Goal: Task Accomplishment & Management: Complete application form

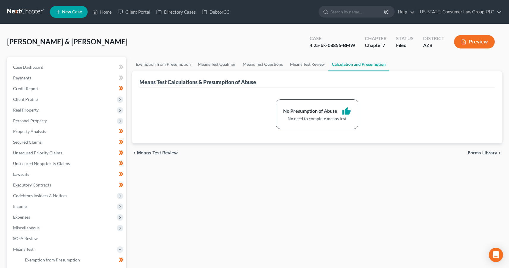
click at [35, 12] on link at bounding box center [26, 12] width 38 height 11
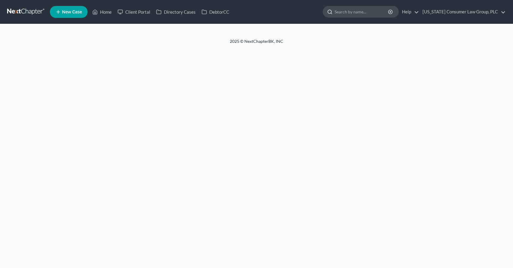
click at [353, 12] on input "search" at bounding box center [362, 11] width 54 height 11
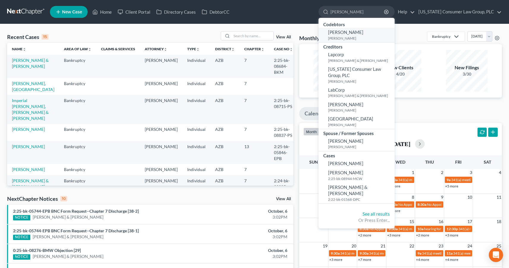
type input "lam"
click at [339, 34] on span "Ben Lam" at bounding box center [345, 31] width 35 height 5
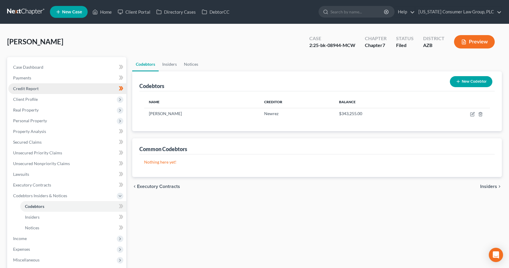
click at [26, 88] on span "Credit Report" at bounding box center [26, 88] width 26 height 5
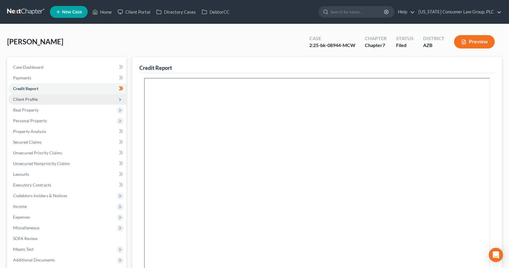
click at [33, 99] on span "Client Profile" at bounding box center [25, 99] width 25 height 5
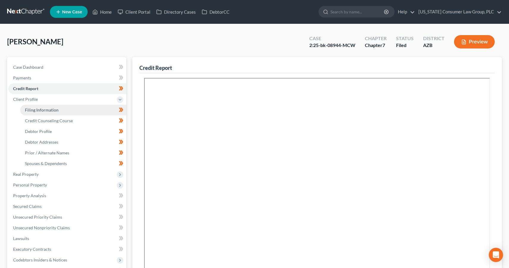
click at [38, 110] on span "Filing Information" at bounding box center [42, 109] width 34 height 5
select select "1"
select select "0"
select select "3"
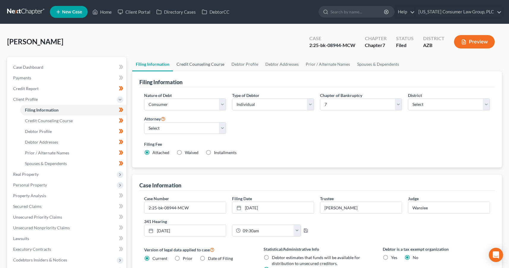
click at [221, 63] on link "Credit Counseling Course" at bounding box center [200, 64] width 55 height 14
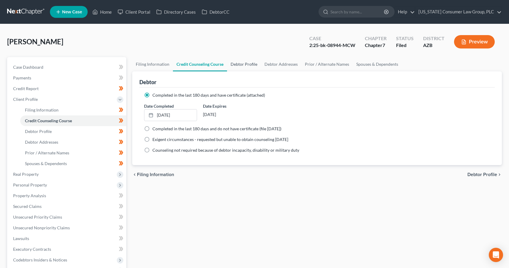
click at [243, 62] on link "Debtor Profile" at bounding box center [244, 64] width 34 height 14
select select "0"
select select "1"
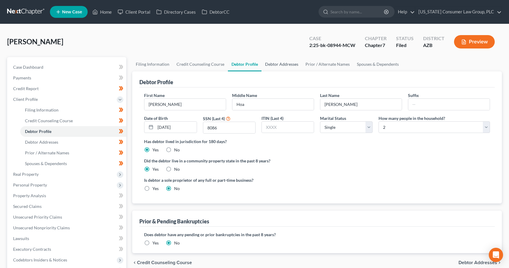
click at [273, 66] on link "Debtor Addresses" at bounding box center [281, 64] width 40 height 14
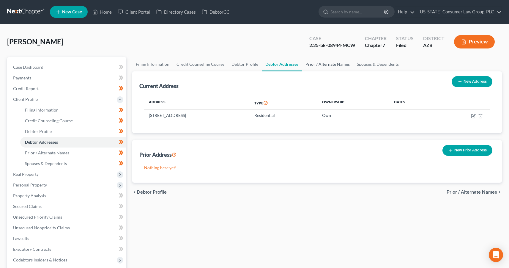
click at [337, 64] on link "Prior / Alternate Names" at bounding box center [327, 64] width 51 height 14
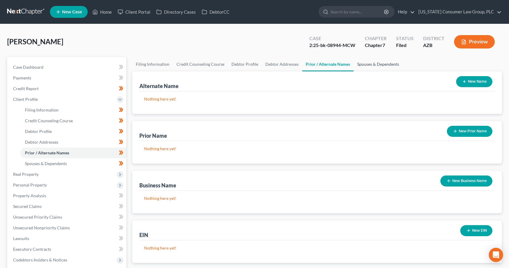
click at [370, 66] on link "Spouses & Dependents" at bounding box center [377, 64] width 49 height 14
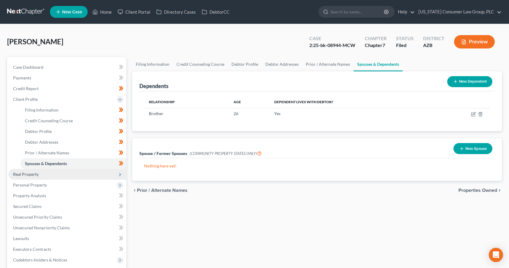
click at [31, 172] on span "Real Property" at bounding box center [26, 173] width 26 height 5
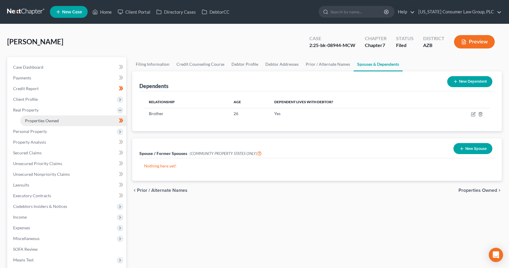
click at [50, 123] on link "Properties Owned" at bounding box center [73, 120] width 106 height 11
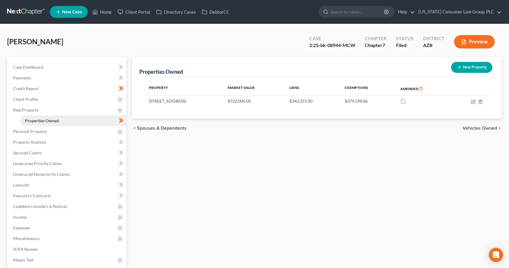
click at [65, 122] on link "Properties Owned" at bounding box center [73, 120] width 106 height 11
click at [473, 100] on icon "button" at bounding box center [473, 101] width 5 height 5
select select "3"
select select "0"
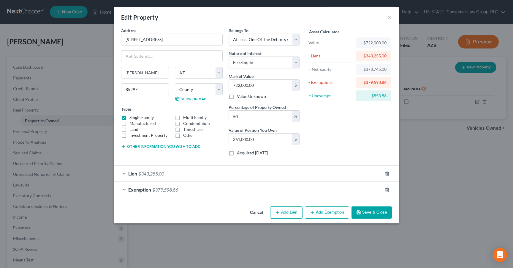
click at [373, 209] on button "Save & Close" at bounding box center [372, 212] width 40 height 12
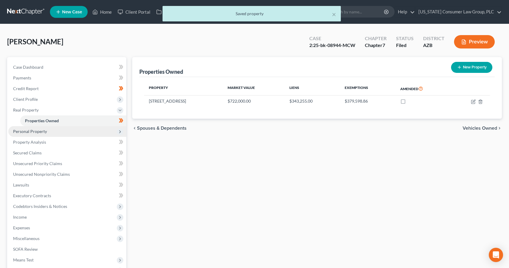
click at [41, 132] on span "Personal Property" at bounding box center [30, 131] width 34 height 5
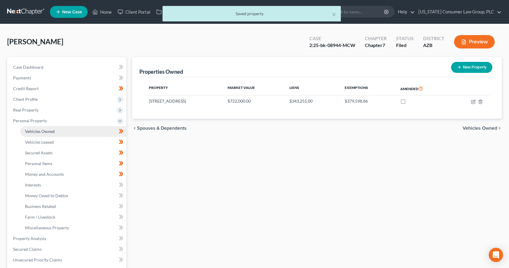
click at [46, 130] on span "Vehicles Owned" at bounding box center [40, 131] width 30 height 5
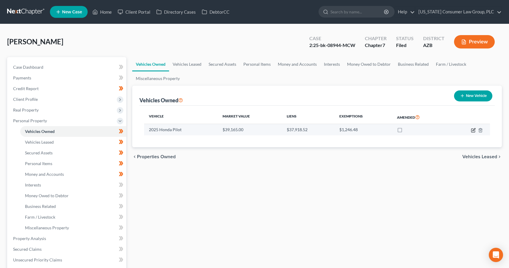
click at [472, 131] on icon "button" at bounding box center [473, 130] width 5 height 5
select select "0"
select select "1"
select select "3"
select select "0"
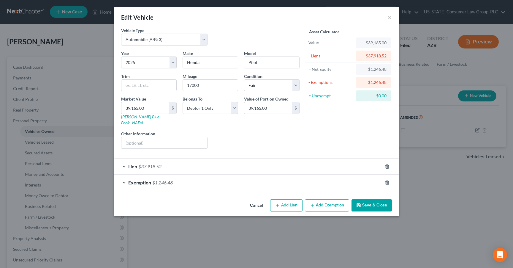
click at [373, 200] on button "Save & Close" at bounding box center [372, 205] width 40 height 12
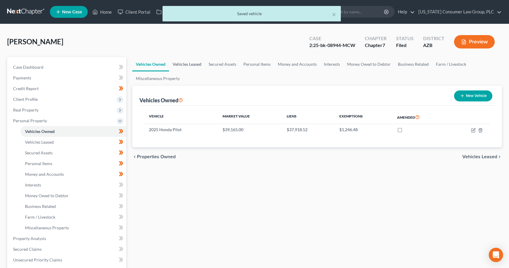
click at [198, 63] on link "Vehicles Leased" at bounding box center [187, 64] width 36 height 14
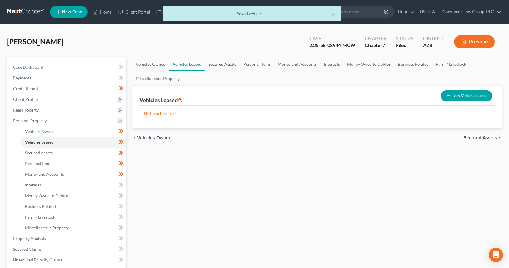
click at [219, 63] on link "Secured Assets" at bounding box center [222, 64] width 35 height 14
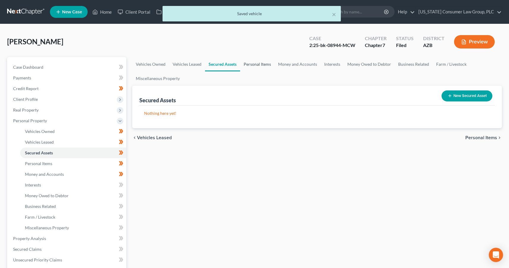
click at [252, 63] on link "Personal Items" at bounding box center [257, 64] width 34 height 14
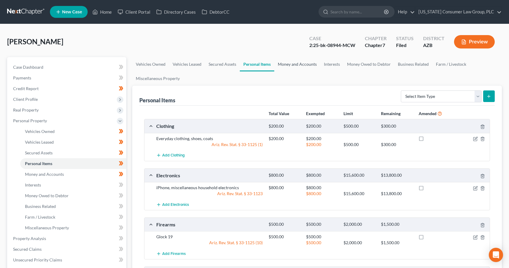
click at [292, 62] on link "Money and Accounts" at bounding box center [297, 64] width 46 height 14
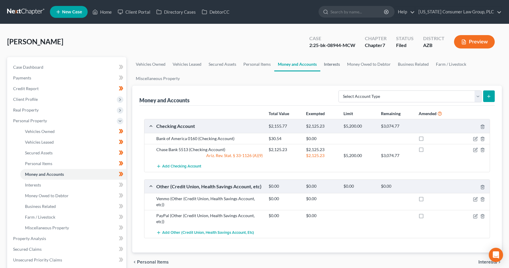
click at [333, 63] on link "Interests" at bounding box center [331, 64] width 23 height 14
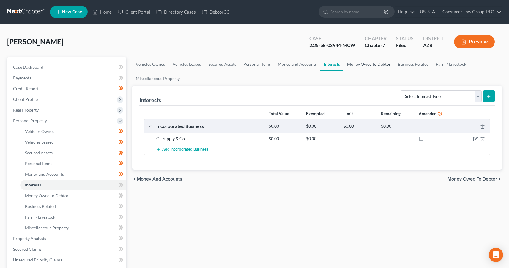
click at [374, 60] on link "Money Owed to Debtor" at bounding box center [368, 64] width 51 height 14
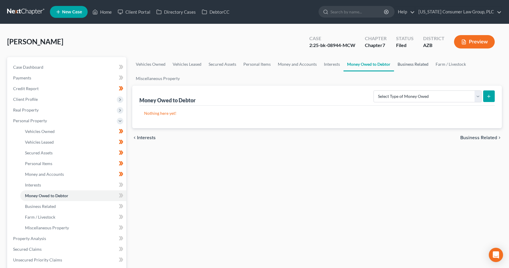
click at [408, 64] on link "Business Related" at bounding box center [413, 64] width 38 height 14
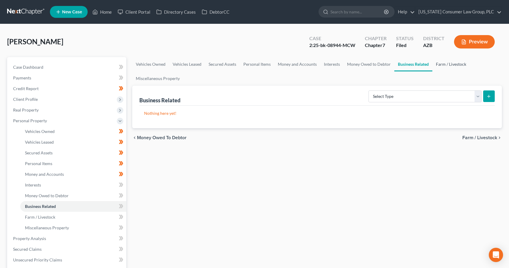
click at [445, 65] on link "Farm / Livestock" at bounding box center [450, 64] width 37 height 14
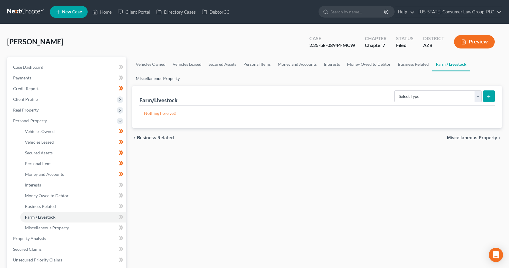
click at [165, 80] on link "Miscellaneous Property" at bounding box center [157, 78] width 51 height 14
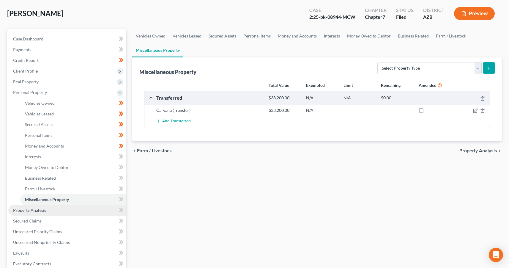
scroll to position [45, 0]
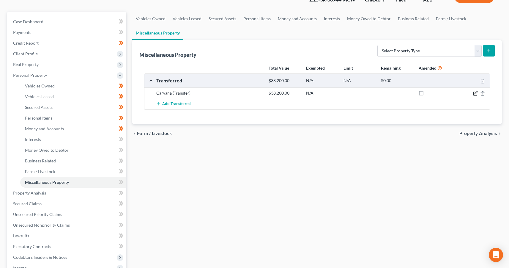
click at [474, 94] on icon "button" at bounding box center [475, 93] width 5 height 5
select select "Ordinary (within 2 years)"
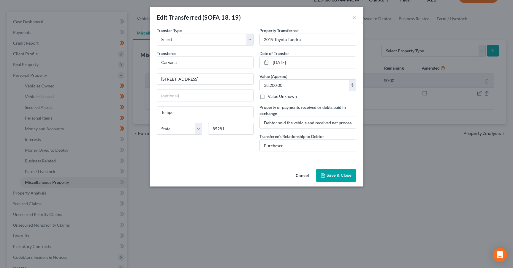
click at [332, 172] on button "Save & Close" at bounding box center [336, 175] width 40 height 12
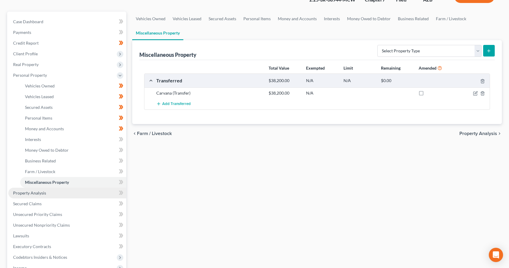
click at [42, 190] on span "Property Analysis" at bounding box center [29, 192] width 33 height 5
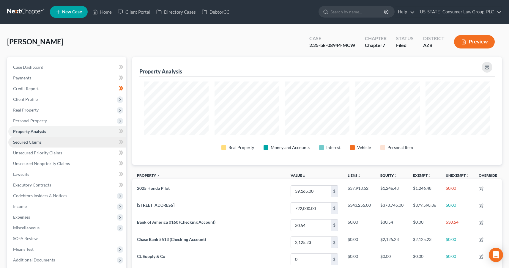
click at [35, 143] on span "Secured Claims" at bounding box center [27, 141] width 29 height 5
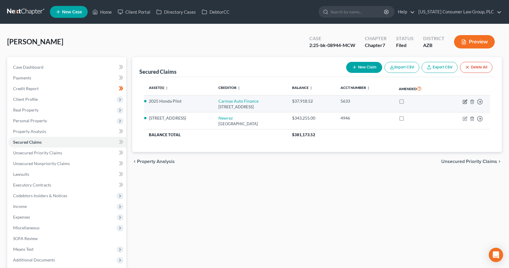
click at [464, 102] on icon "button" at bounding box center [465, 100] width 3 height 3
select select "48"
select select "2"
select select "0"
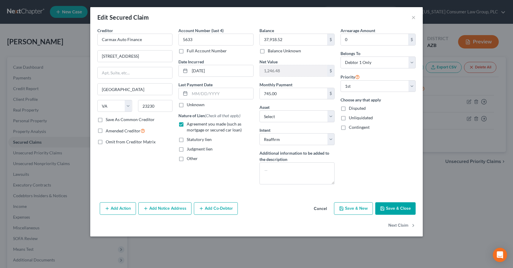
click at [396, 207] on button "Save & Close" at bounding box center [395, 208] width 40 height 12
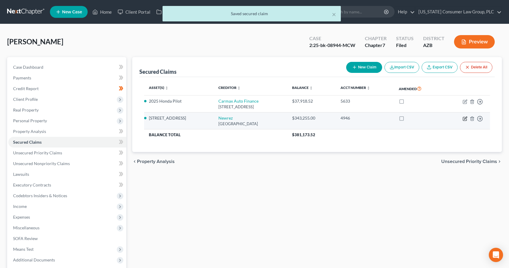
click at [464, 119] on icon "button" at bounding box center [465, 117] width 3 height 3
select select "45"
select select "2"
select select "3"
select select "0"
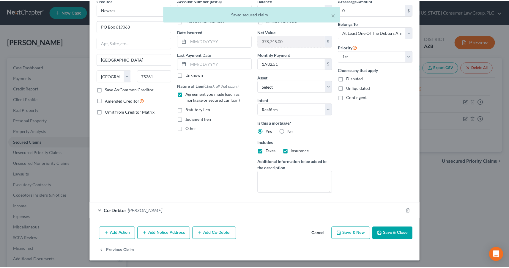
scroll to position [31, 0]
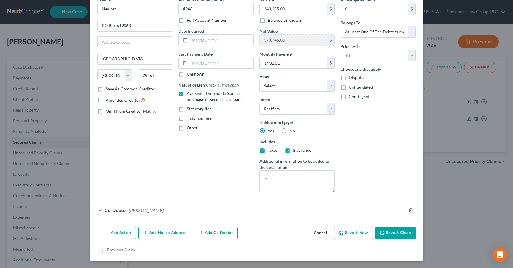
click at [399, 232] on button "Save & Close" at bounding box center [395, 232] width 40 height 12
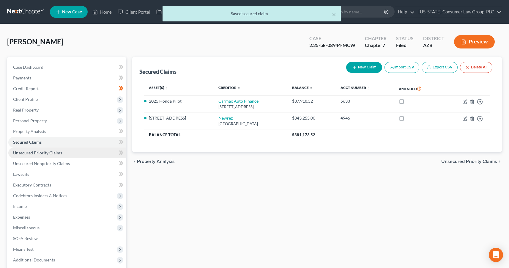
click at [44, 150] on span "Unsecured Priority Claims" at bounding box center [37, 152] width 49 height 5
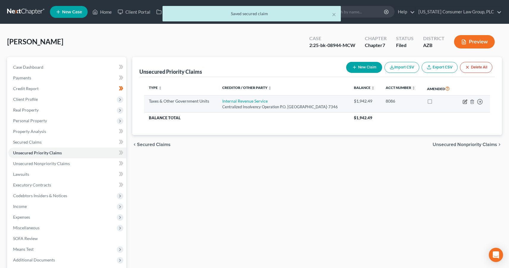
click at [466, 100] on icon "button" at bounding box center [464, 101] width 5 height 5
select select "0"
select select "39"
select select "0"
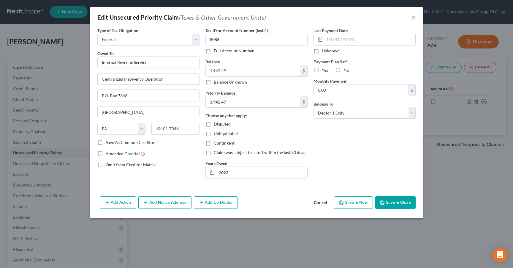
click at [411, 202] on button "Save & Close" at bounding box center [395, 202] width 40 height 12
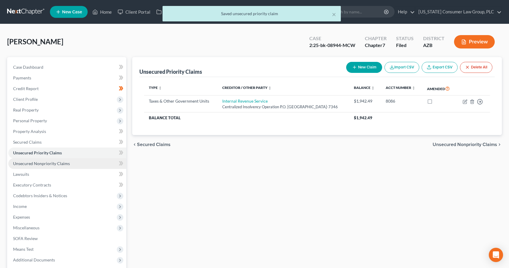
click at [39, 162] on span "Unsecured Nonpriority Claims" at bounding box center [41, 163] width 57 height 5
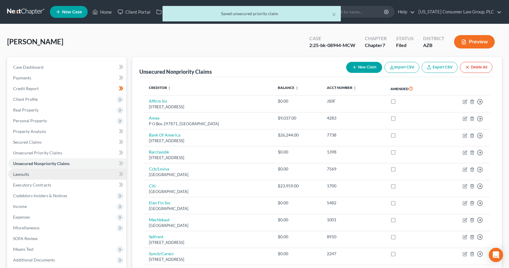
click at [35, 172] on link "Lawsuits" at bounding box center [67, 174] width 118 height 11
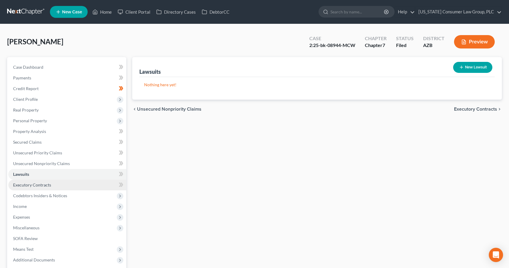
click at [50, 186] on span "Executory Contracts" at bounding box center [32, 184] width 38 height 5
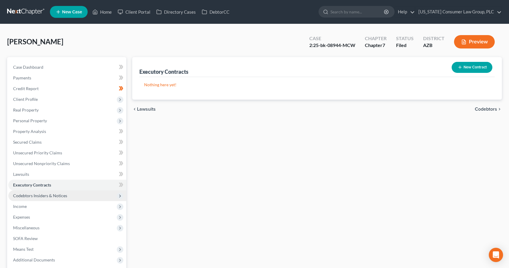
click at [50, 192] on span "Codebtors Insiders & Notices" at bounding box center [67, 195] width 118 height 11
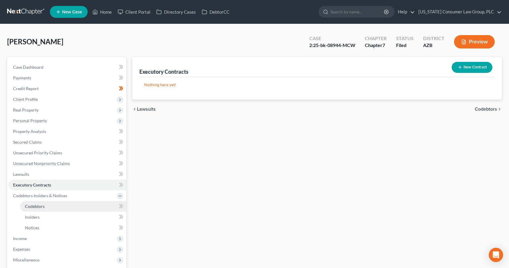
click at [48, 207] on link "Codebtors" at bounding box center [73, 206] width 106 height 11
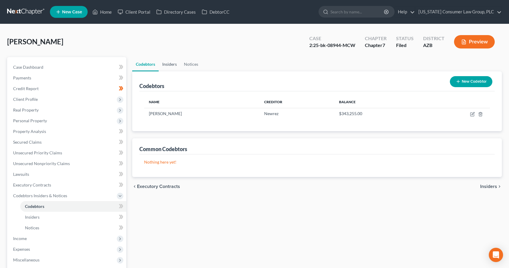
click at [167, 63] on link "Insiders" at bounding box center [170, 64] width 22 height 14
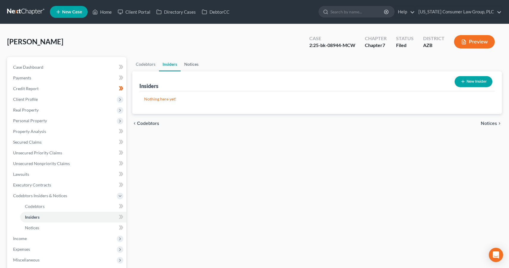
click at [191, 63] on link "Notices" at bounding box center [191, 64] width 21 height 14
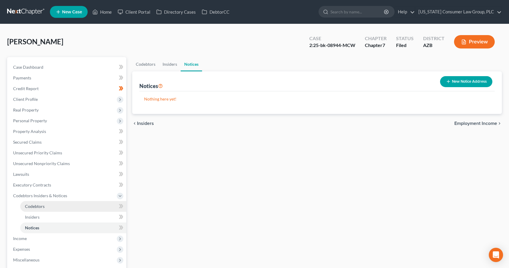
scroll to position [90, 0]
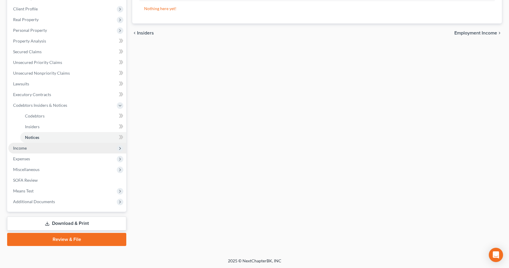
click at [21, 146] on span "Income" at bounding box center [20, 147] width 14 height 5
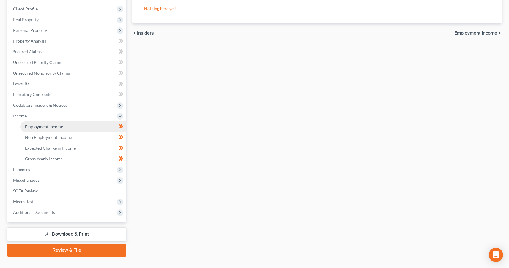
click at [43, 127] on span "Employment Income" at bounding box center [44, 126] width 38 height 5
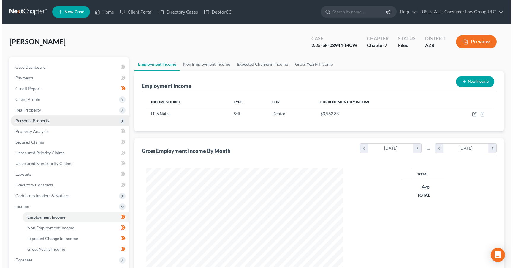
scroll to position [106, 208]
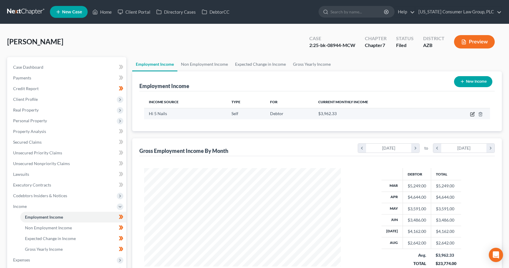
click at [472, 113] on icon "button" at bounding box center [472, 114] width 5 height 5
select select "1"
select select "3"
select select "0"
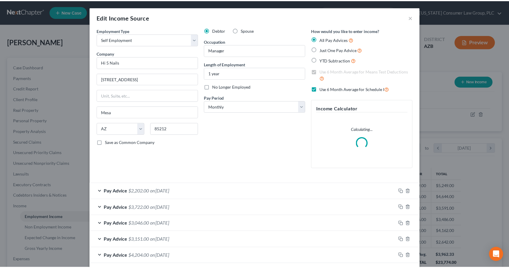
scroll to position [106, 210]
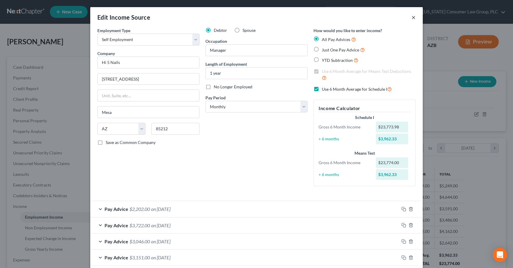
drag, startPoint x: 413, startPoint y: 18, endPoint x: 403, endPoint y: 17, distance: 9.6
click at [413, 18] on button "×" at bounding box center [414, 17] width 4 height 7
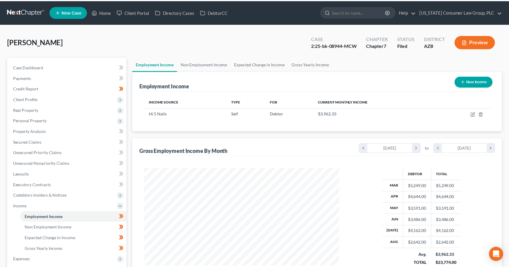
scroll to position [296887, 296785]
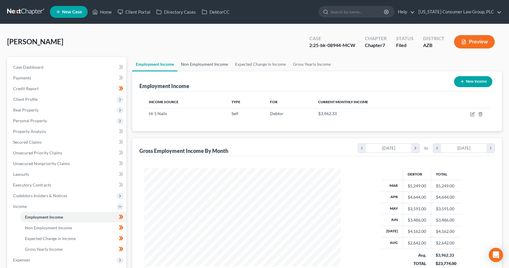
click at [201, 62] on link "Non Employment Income" at bounding box center [204, 64] width 54 height 14
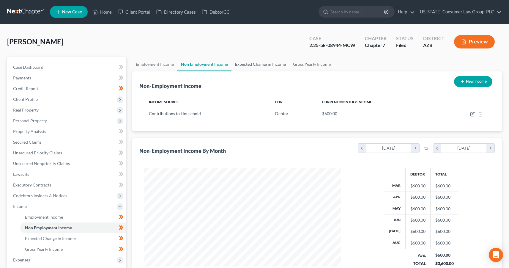
scroll to position [106, 208]
click at [256, 62] on link "Expected Change in Income" at bounding box center [260, 64] width 58 height 14
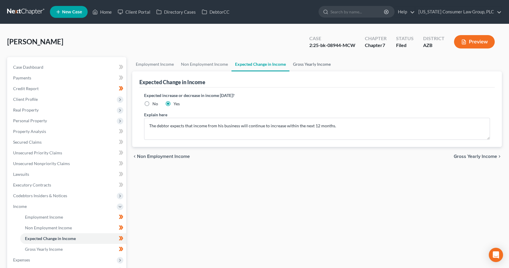
click at [305, 63] on link "Gross Yearly Income" at bounding box center [311, 64] width 45 height 14
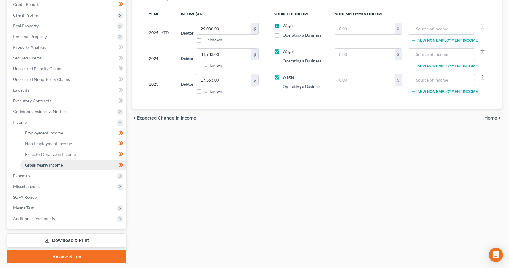
scroll to position [101, 0]
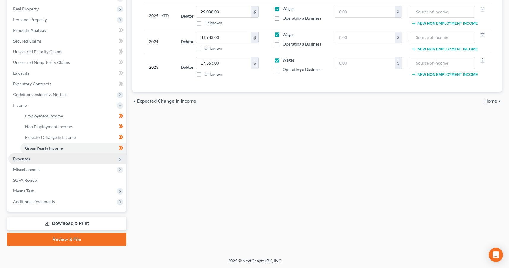
click at [40, 161] on span "Expenses" at bounding box center [67, 158] width 118 height 11
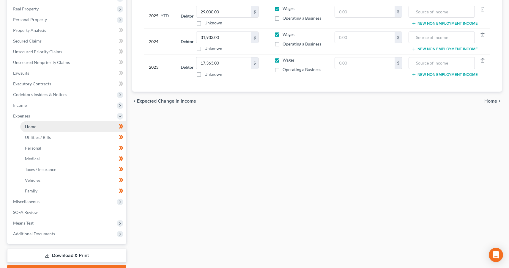
click at [52, 129] on link "Home" at bounding box center [73, 126] width 106 height 11
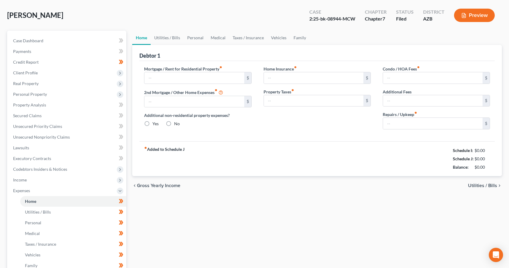
type input "2,000.00"
type input "0.00"
radio input "true"
type input "0.00"
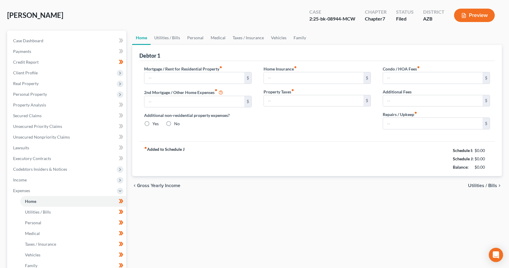
type input "70.00"
type input "0.00"
type input "50.00"
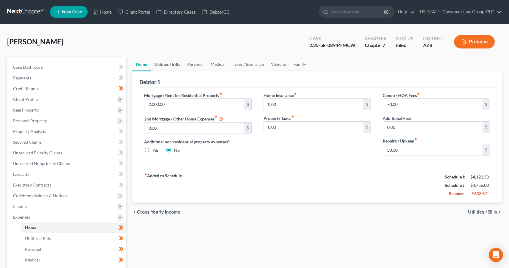
click at [162, 64] on link "Utilities / Bills" at bounding box center [167, 64] width 33 height 14
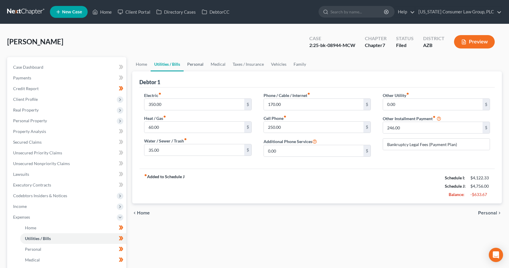
click at [201, 65] on link "Personal" at bounding box center [195, 64] width 23 height 14
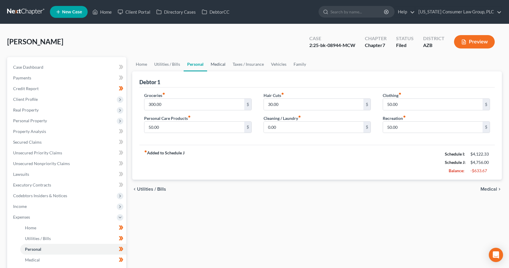
click at [217, 65] on link "Medical" at bounding box center [218, 64] width 22 height 14
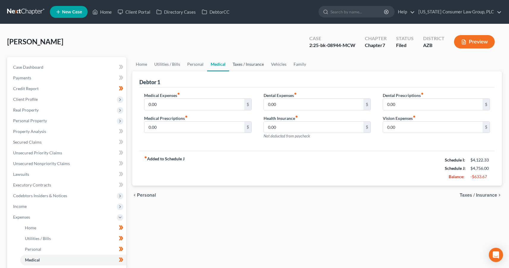
click at [239, 65] on link "Taxes / Insurance" at bounding box center [248, 64] width 38 height 14
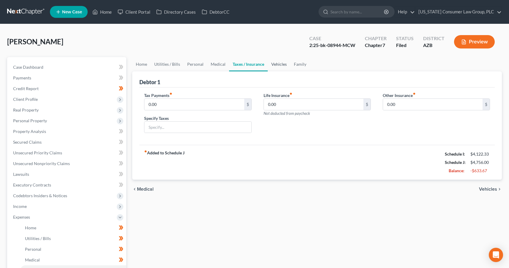
click at [277, 65] on link "Vehicles" at bounding box center [279, 64] width 23 height 14
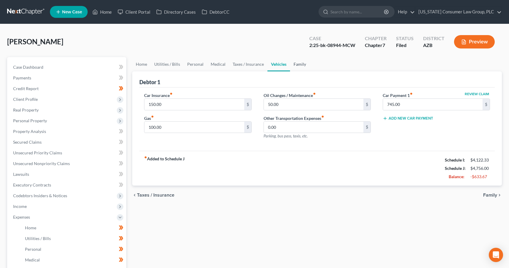
click at [301, 64] on link "Family" at bounding box center [300, 64] width 20 height 14
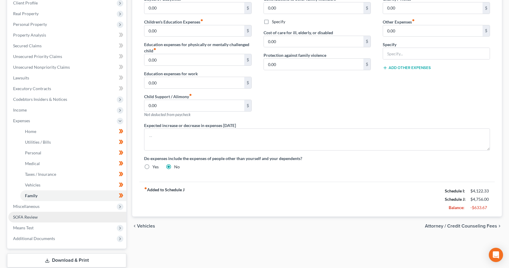
scroll to position [105, 0]
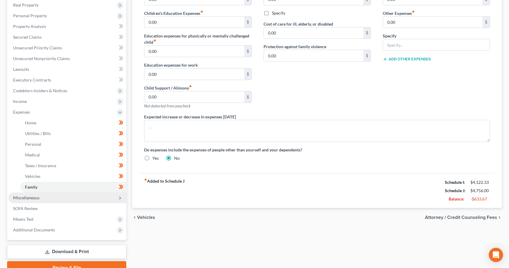
click at [22, 200] on span "Miscellaneous" at bounding box center [67, 197] width 118 height 11
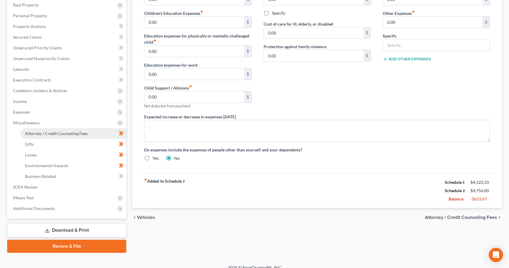
click at [60, 135] on span "Attorney / Credit Counseling Fees" at bounding box center [56, 133] width 63 height 5
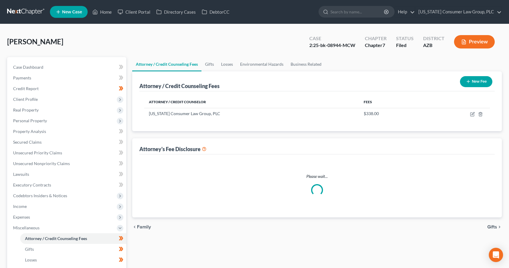
select select "8"
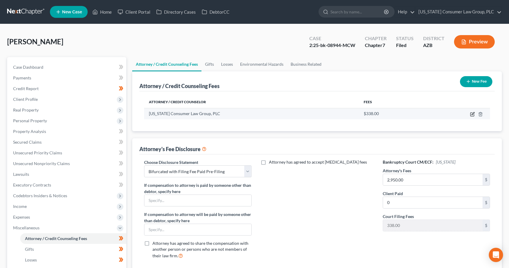
click at [473, 115] on icon "button" at bounding box center [472, 114] width 5 height 5
select select "3"
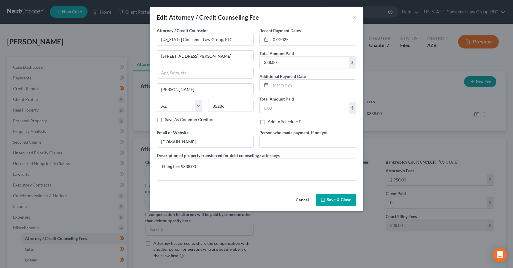
click at [336, 200] on span "Save & Close" at bounding box center [339, 199] width 25 height 5
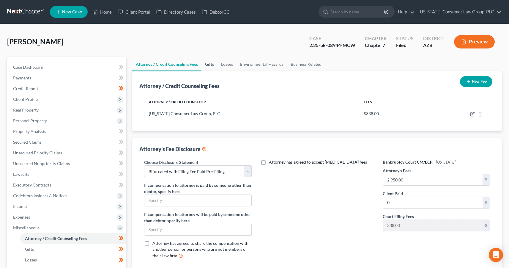
click at [210, 66] on link "Gifts" at bounding box center [209, 64] width 16 height 14
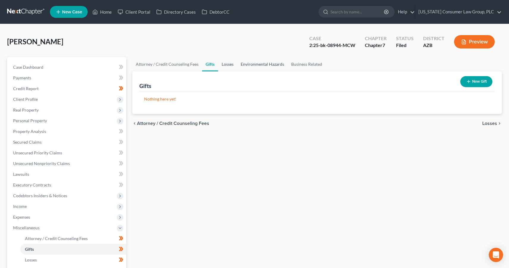
drag, startPoint x: 225, startPoint y: 63, endPoint x: 240, endPoint y: 63, distance: 15.1
click at [225, 63] on link "Losses" at bounding box center [227, 64] width 19 height 14
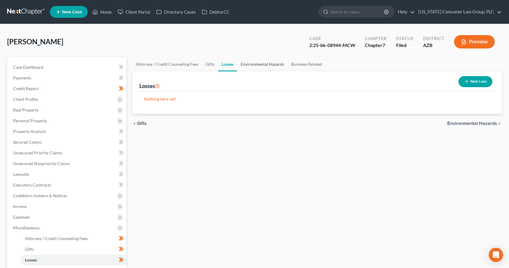
click at [260, 64] on link "Environmental Hazards" at bounding box center [262, 64] width 50 height 14
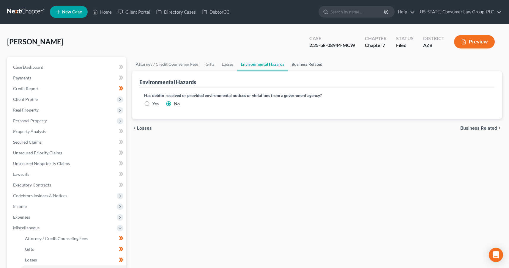
click at [294, 63] on link "Business Related" at bounding box center [307, 64] width 38 height 14
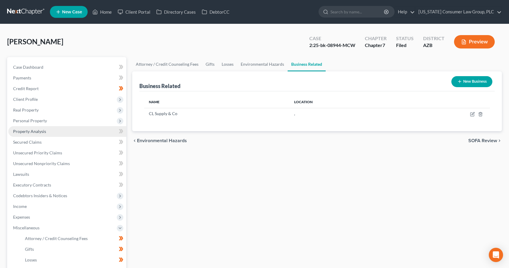
scroll to position [112, 0]
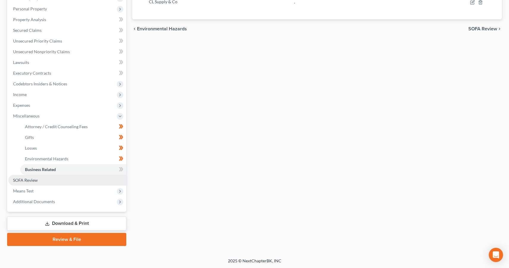
click at [31, 178] on span "SOFA Review" at bounding box center [25, 179] width 25 height 5
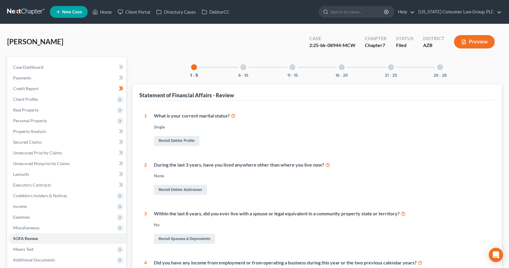
click at [241, 69] on div "6 - 10" at bounding box center [243, 67] width 20 height 20
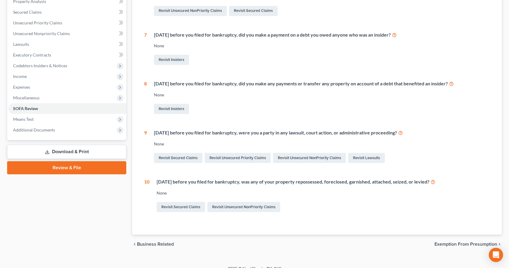
scroll to position [38, 0]
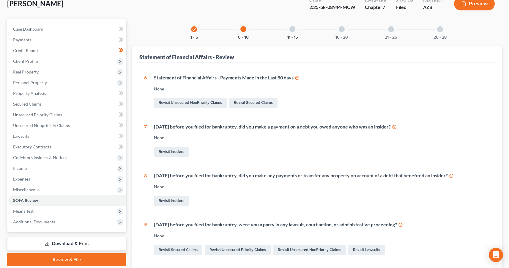
click at [295, 36] on button "11 - 15" at bounding box center [292, 37] width 10 height 4
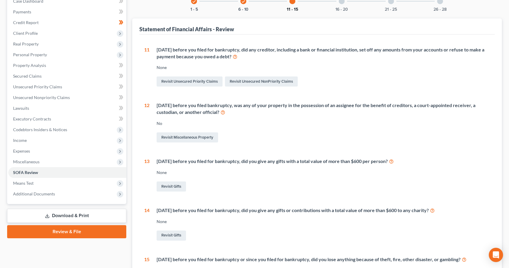
scroll to position [5, 0]
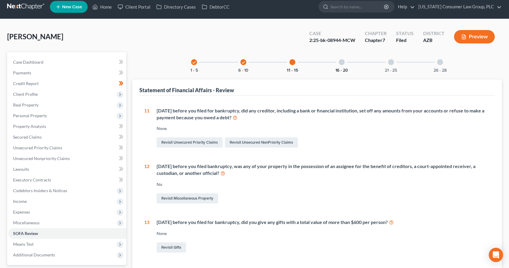
click at [342, 68] on button "16 - 20" at bounding box center [341, 70] width 12 height 4
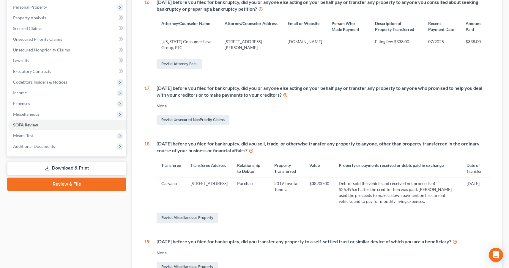
scroll to position [0, 0]
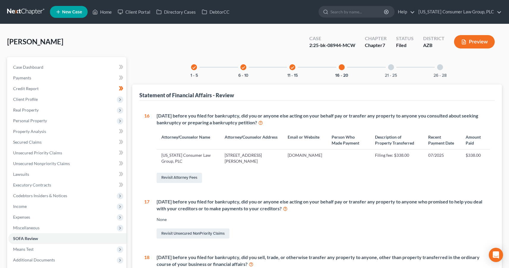
click at [385, 69] on div "21 - 25" at bounding box center [391, 67] width 20 height 20
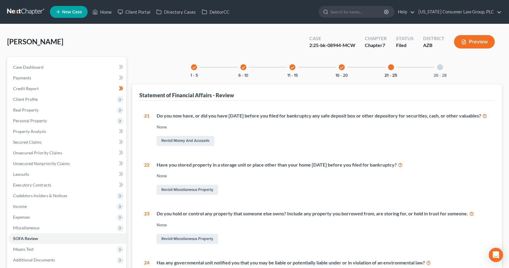
drag, startPoint x: 446, startPoint y: 67, endPoint x: 440, endPoint y: 68, distance: 5.5
click at [446, 67] on div "26 - 28" at bounding box center [440, 67] width 20 height 20
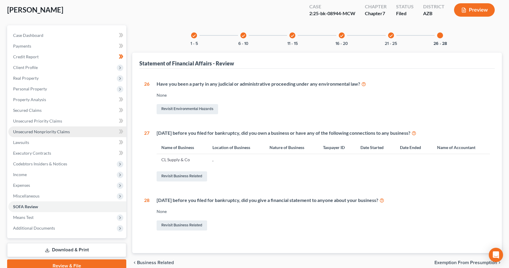
scroll to position [58, 0]
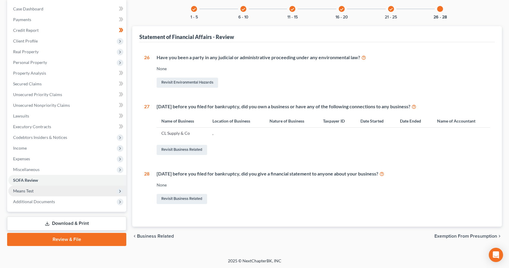
click at [13, 190] on span "Means Test" at bounding box center [23, 190] width 20 height 5
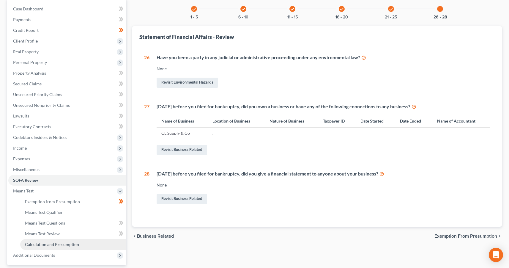
click at [52, 244] on span "Calculation and Presumption" at bounding box center [52, 243] width 54 height 5
